Goal: Task Accomplishment & Management: Manage account settings

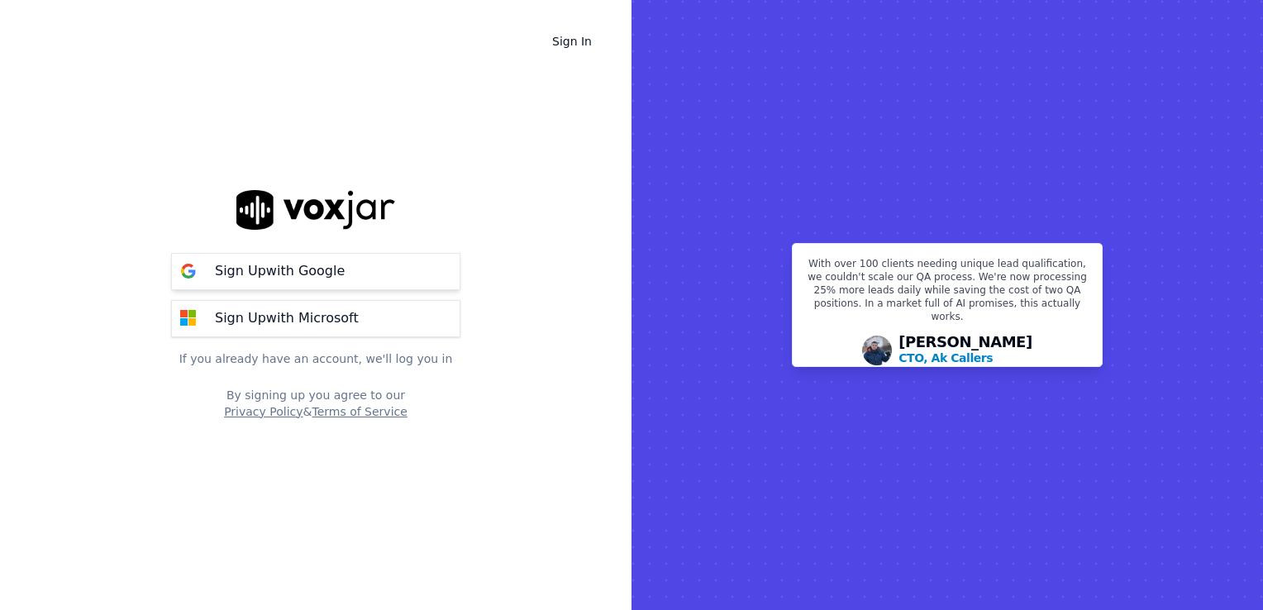
click at [310, 270] on p "Sign Up with Google" at bounding box center [280, 271] width 130 height 20
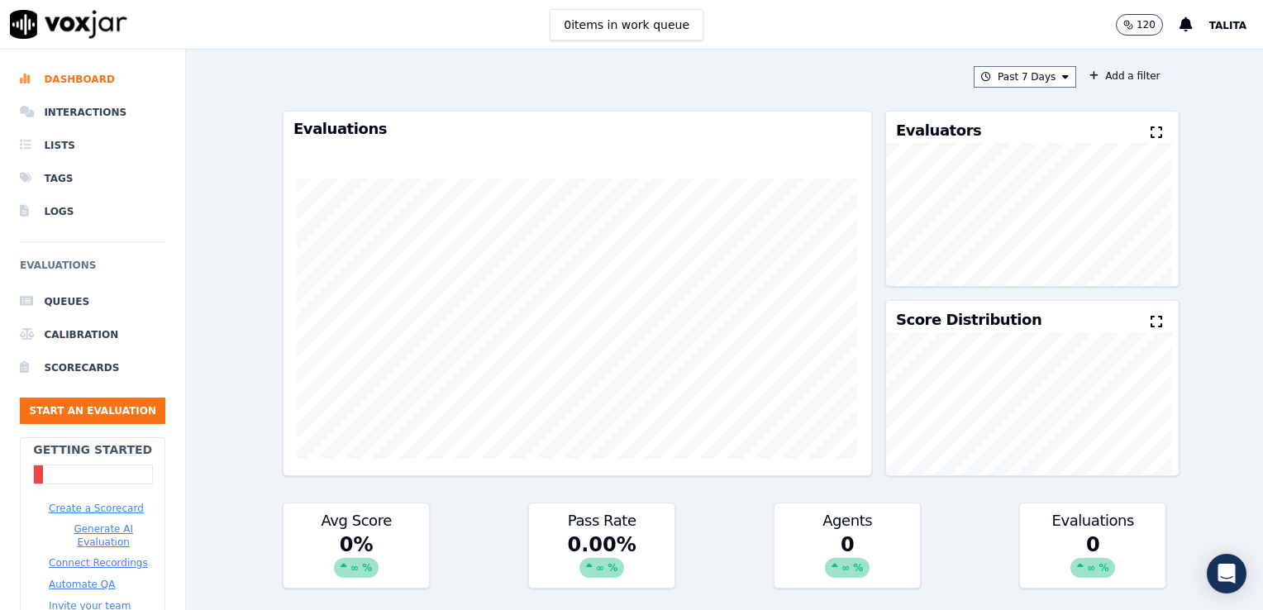
scroll to position [117, 0]
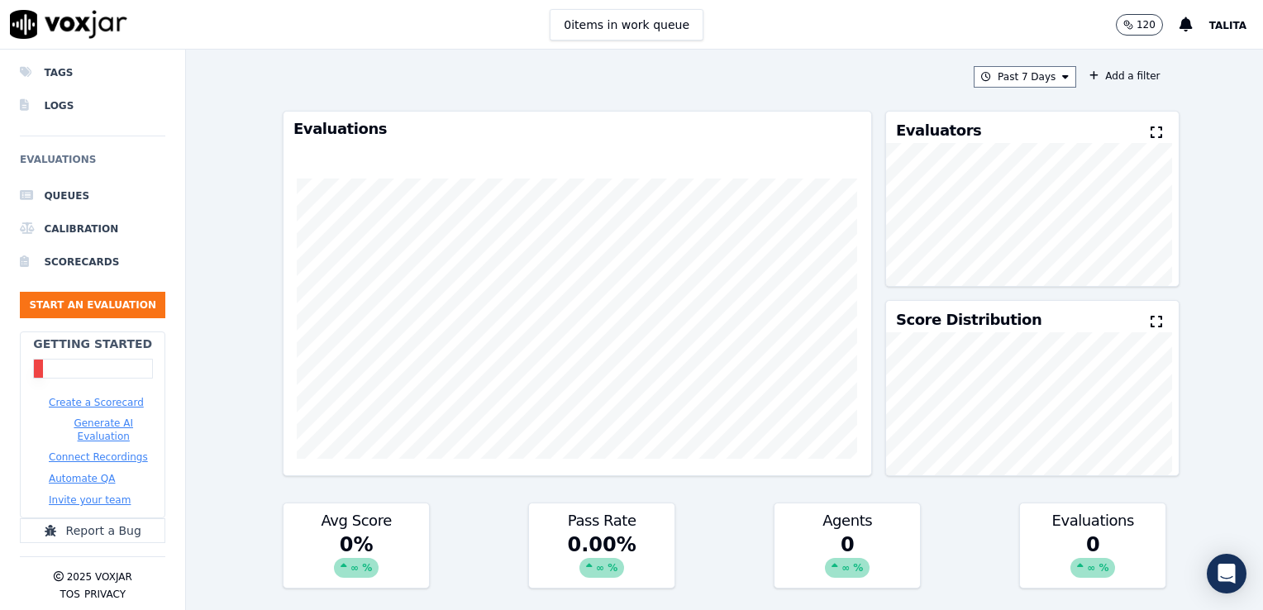
click at [1240, 26] on span "Talita" at bounding box center [1228, 26] width 37 height 12
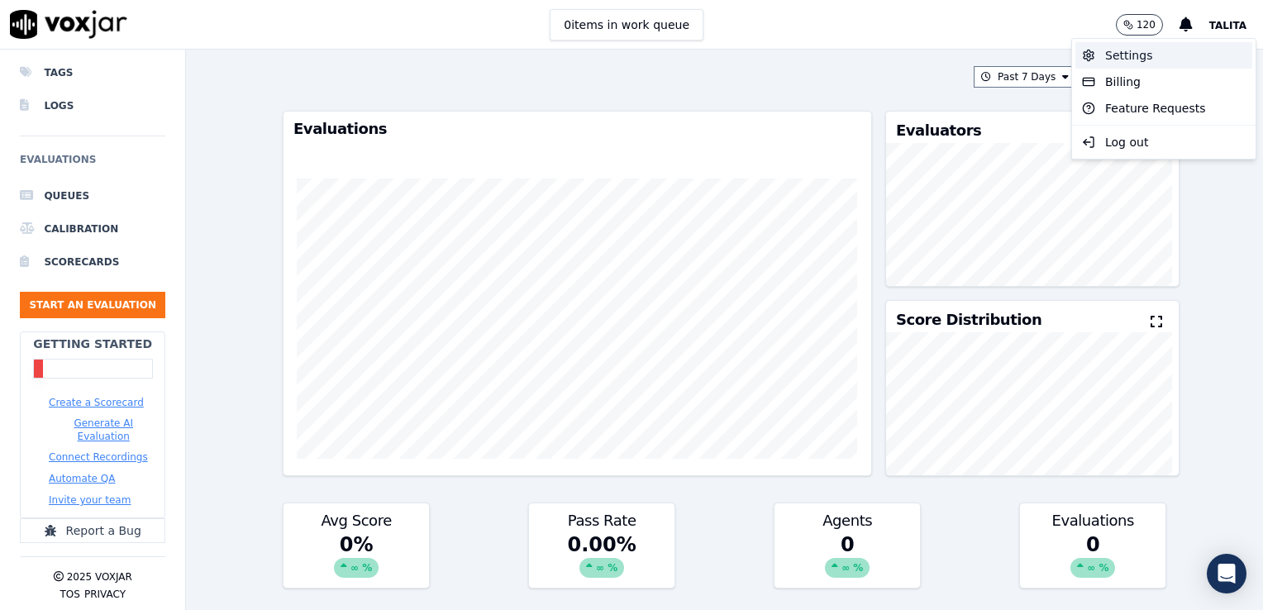
click at [1121, 53] on div "Settings" at bounding box center [1164, 55] width 177 height 26
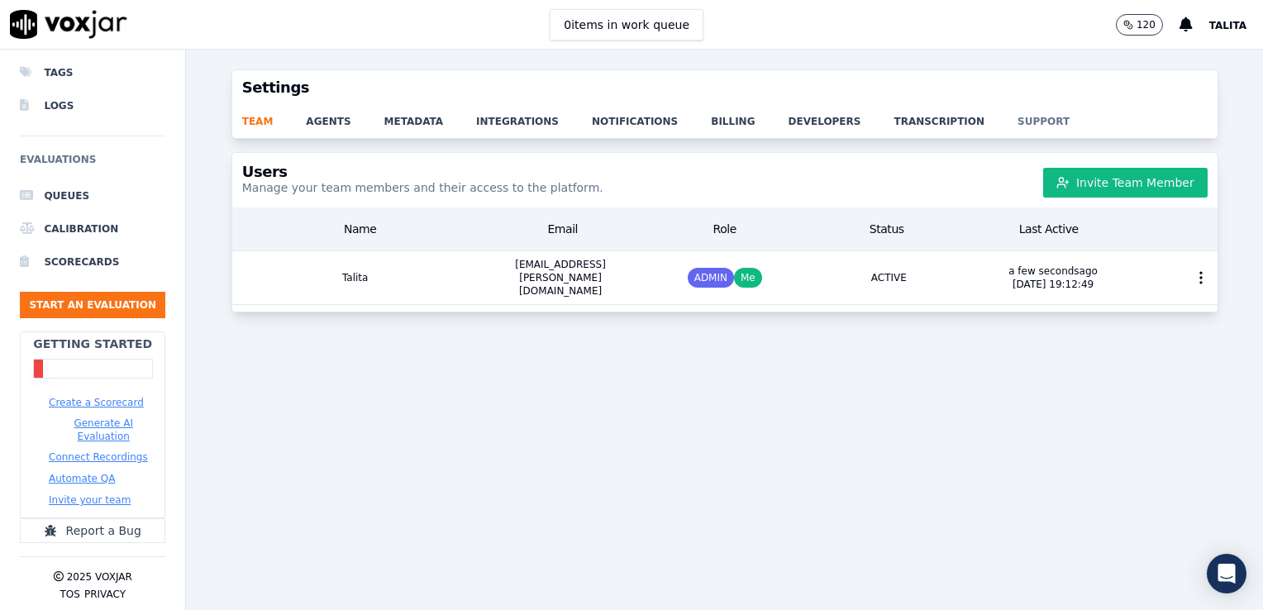
click at [1018, 115] on link "support" at bounding box center [1060, 116] width 85 height 23
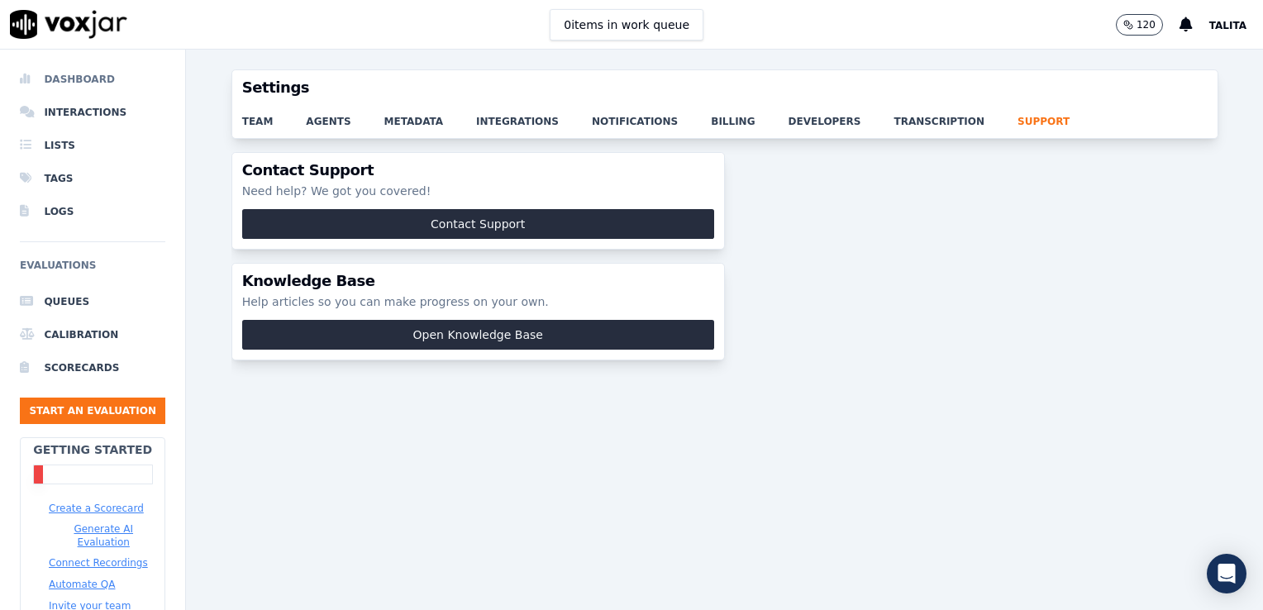
click at [74, 77] on li "Dashboard" at bounding box center [93, 79] width 146 height 33
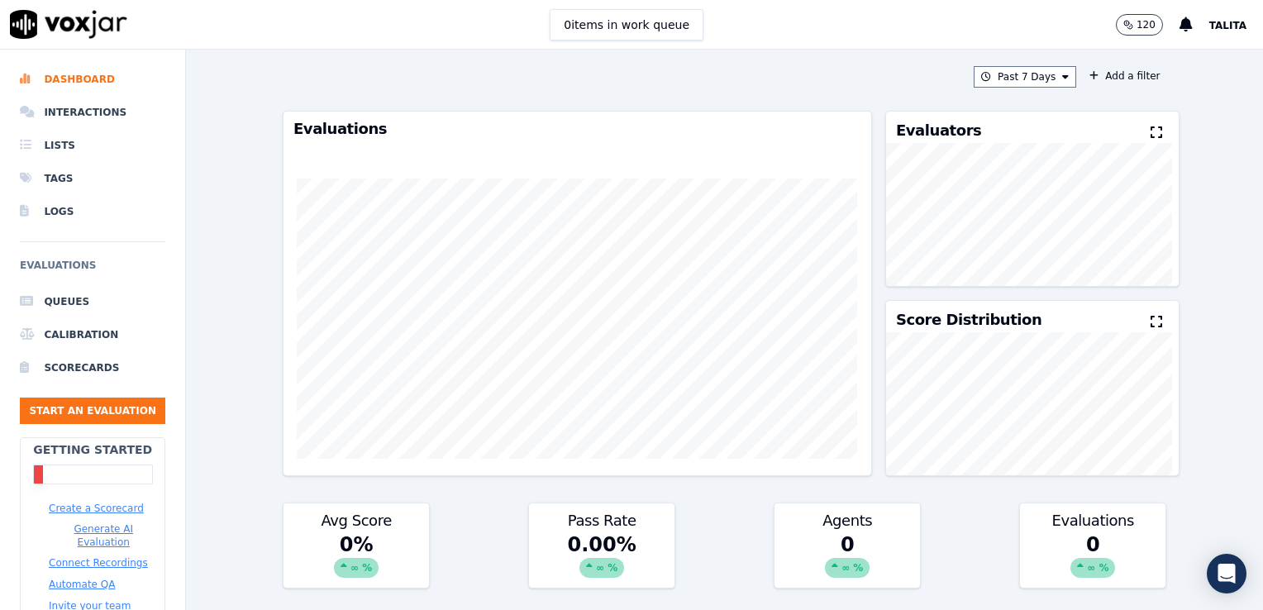
click at [1224, 28] on span "Talita" at bounding box center [1228, 26] width 37 height 12
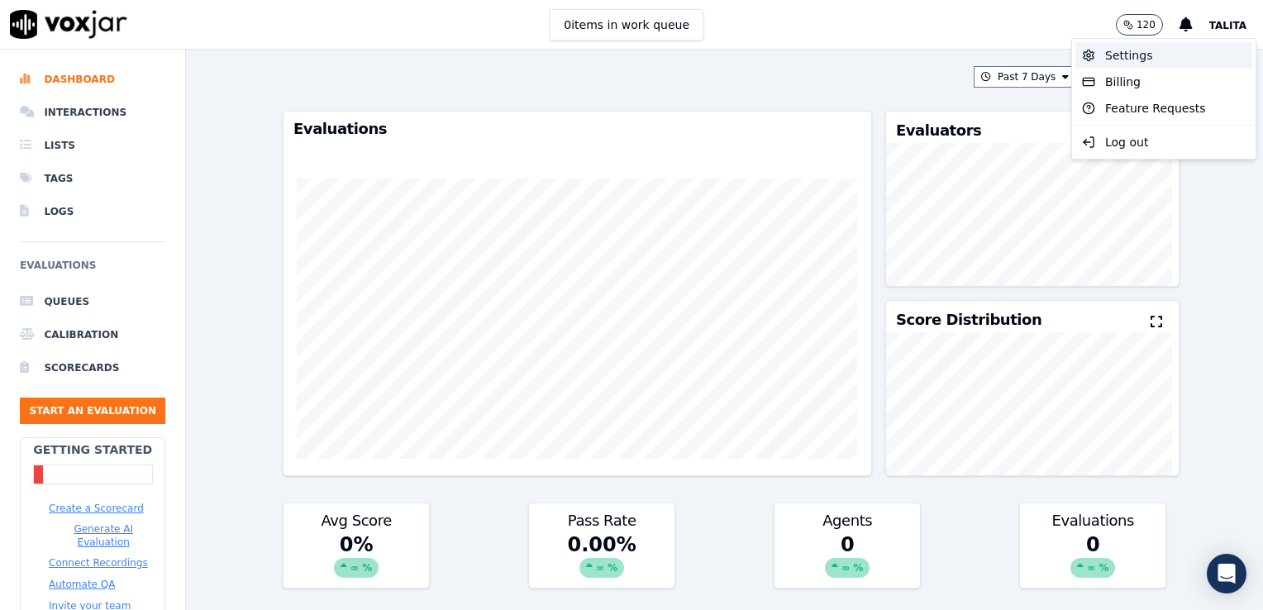
click at [1120, 55] on div "Settings" at bounding box center [1164, 55] width 177 height 26
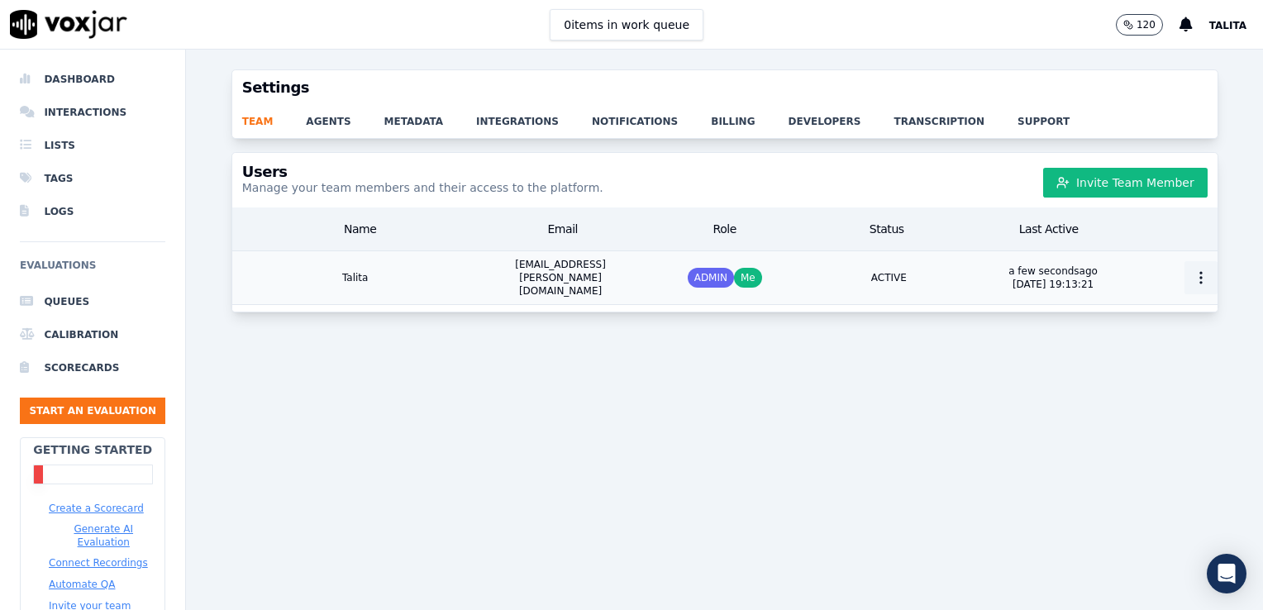
click at [1193, 274] on icon "button" at bounding box center [1201, 278] width 17 height 17
click at [785, 433] on div "Users Manage your team members and their access to the platform. Invite Team Me…" at bounding box center [724, 371] width 1077 height 438
click at [318, 113] on link "agents" at bounding box center [345, 116] width 78 height 23
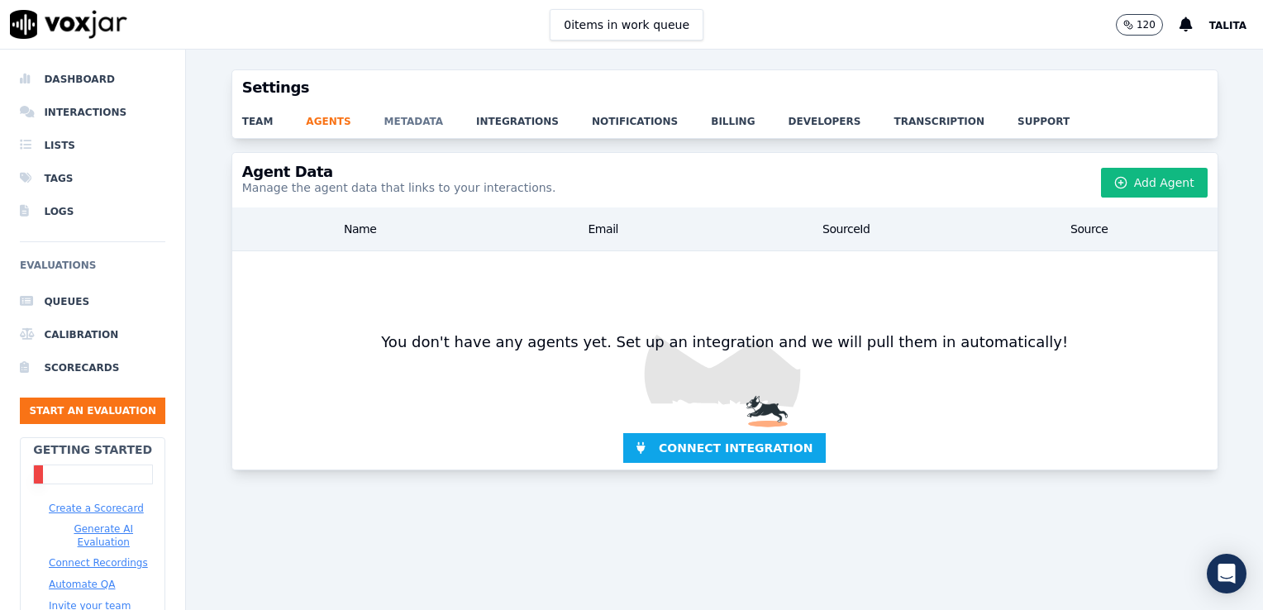
click at [396, 114] on link "metadata" at bounding box center [430, 116] width 93 height 23
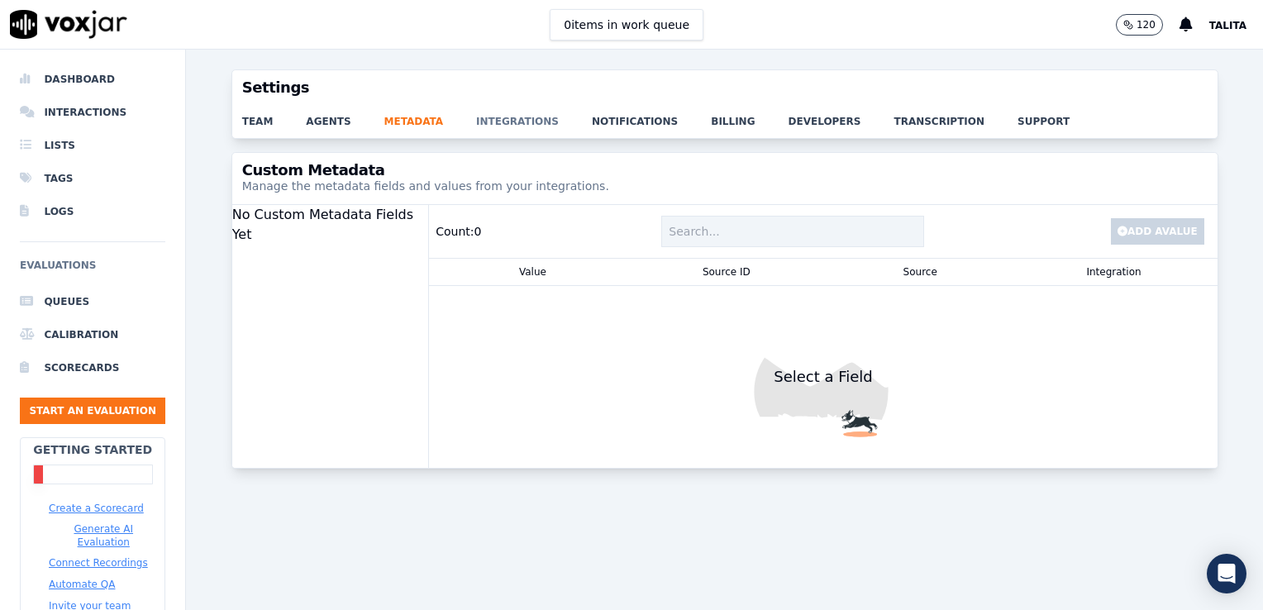
click at [508, 126] on link "integrations" at bounding box center [534, 116] width 116 height 23
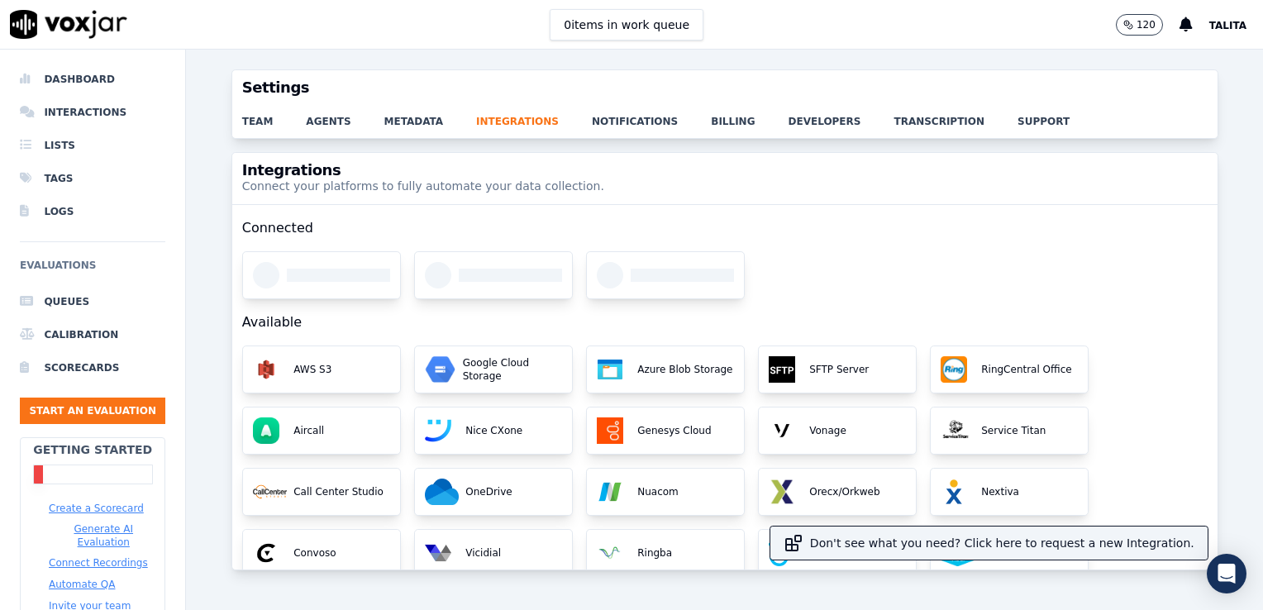
click at [611, 131] on div "team agents metadata integrations notifications billing developers transcriptio…" at bounding box center [725, 121] width 986 height 33
click at [612, 124] on link "notifications" at bounding box center [651, 116] width 119 height 23
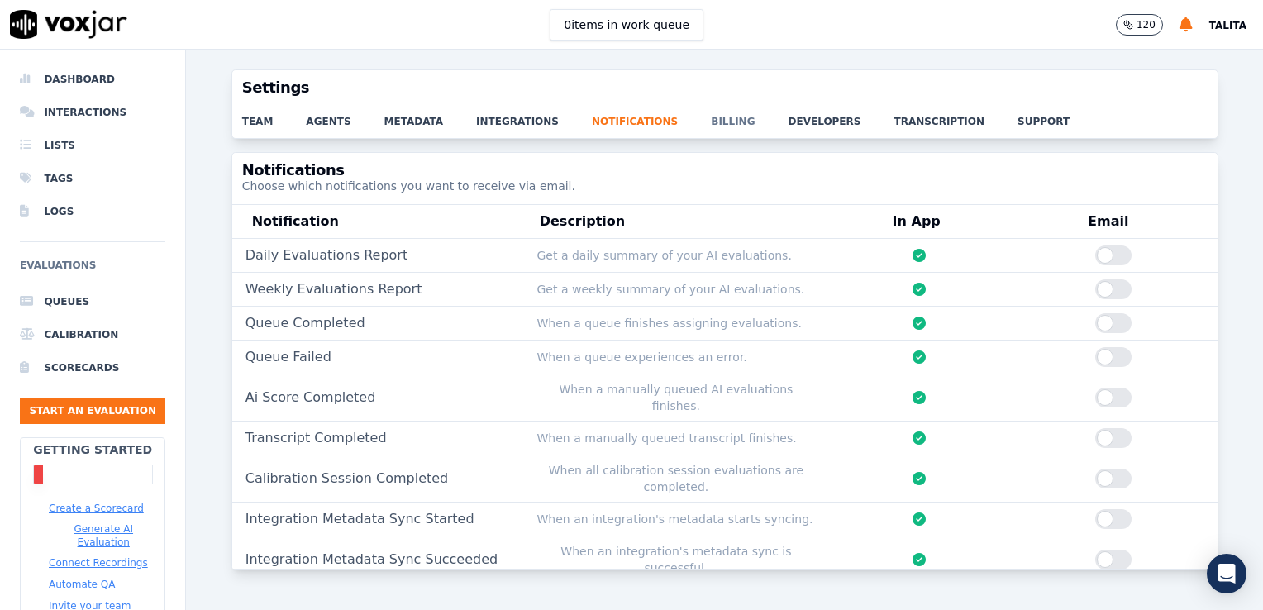
click at [724, 120] on link "billing" at bounding box center [749, 116] width 77 height 23
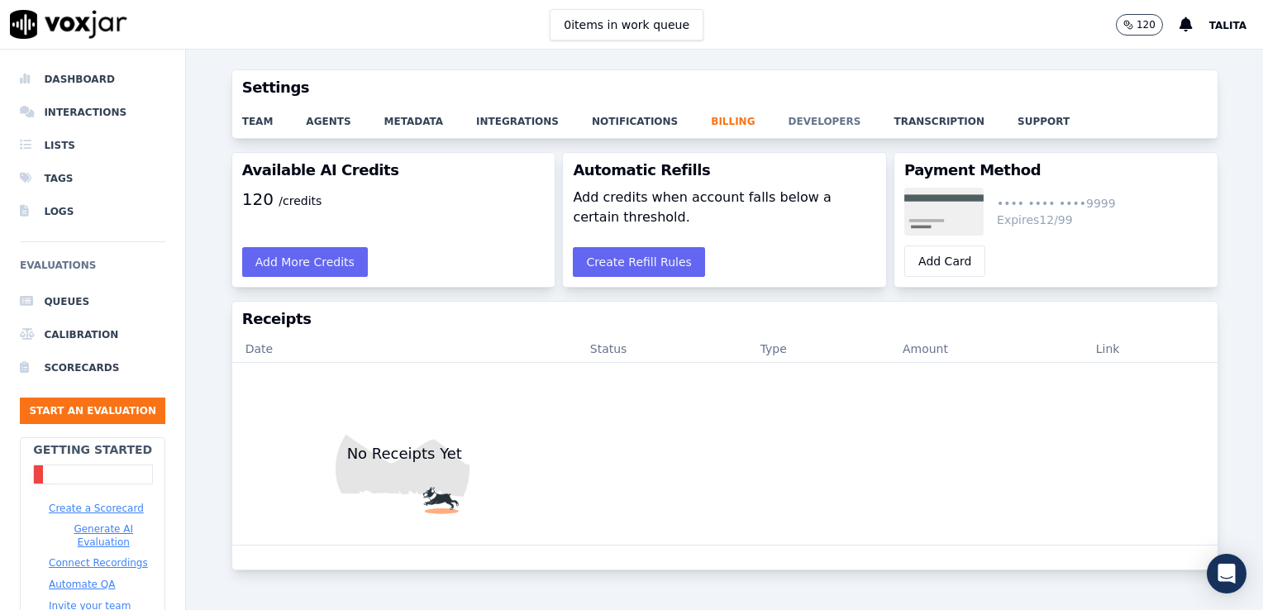
click at [789, 120] on link "developers" at bounding box center [842, 116] width 106 height 23
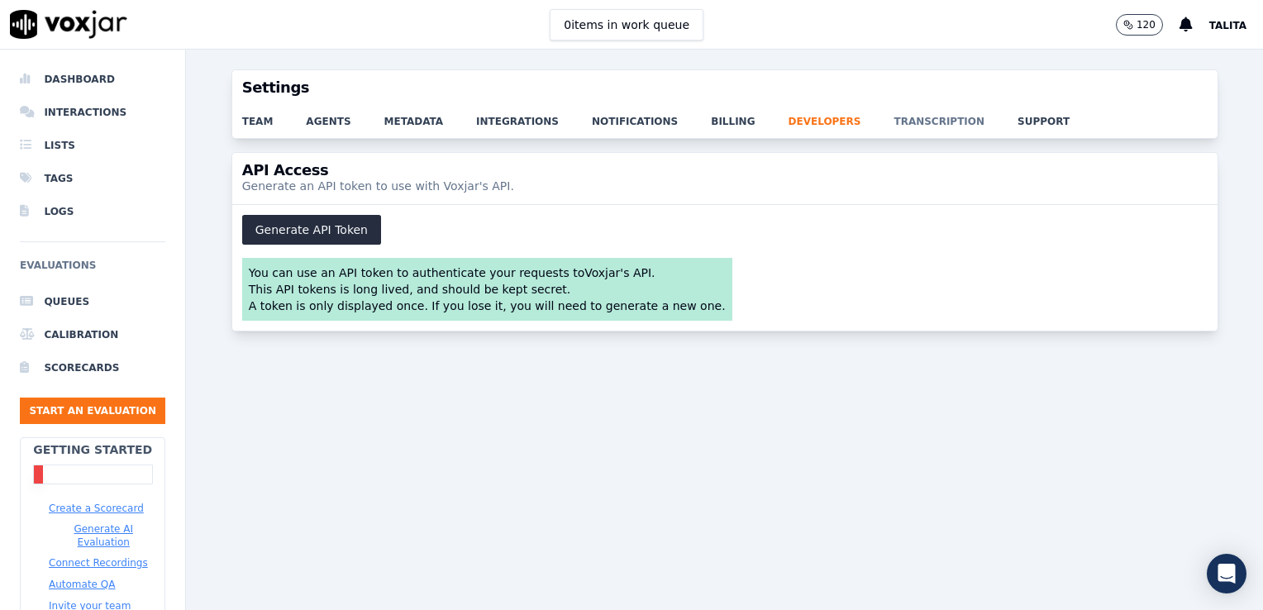
click at [894, 126] on link "transcription" at bounding box center [956, 116] width 124 height 23
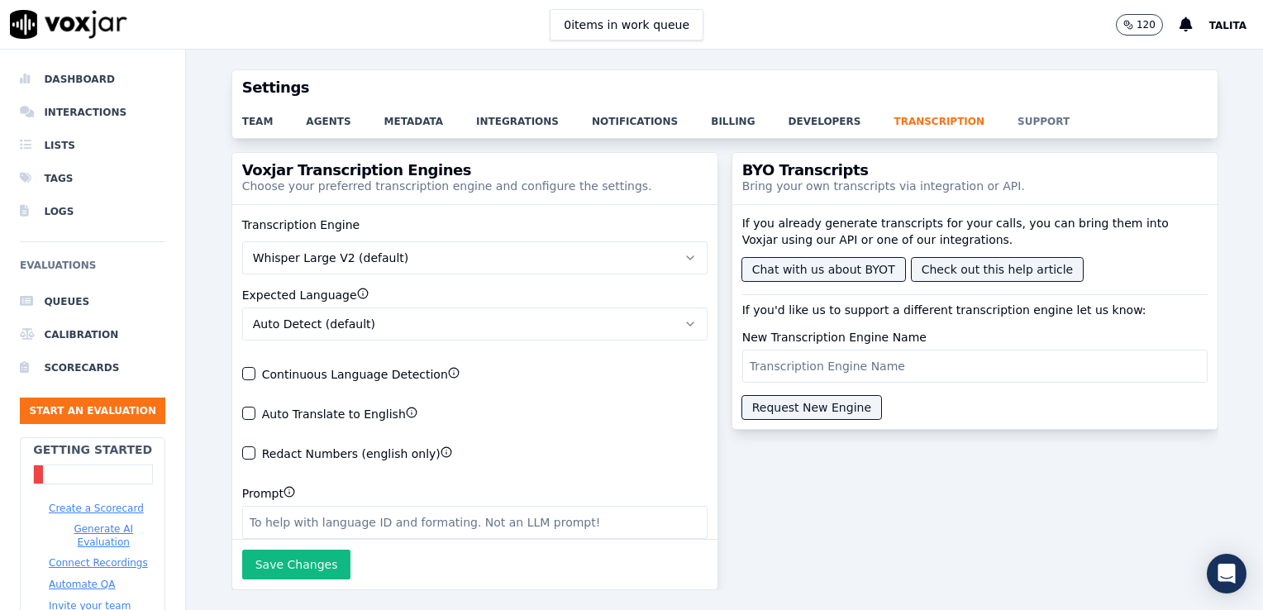
click at [1018, 124] on link "support" at bounding box center [1060, 116] width 85 height 23
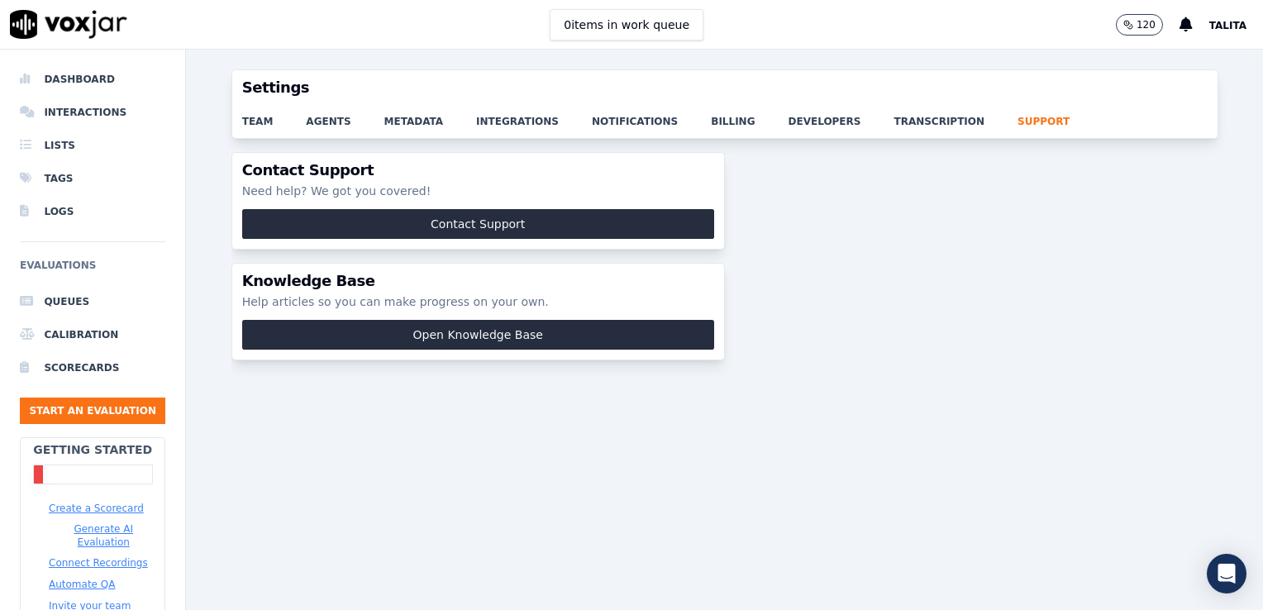
click at [1150, 25] on p "120" at bounding box center [1146, 24] width 19 height 13
